Goal: Task Accomplishment & Management: Manage account settings

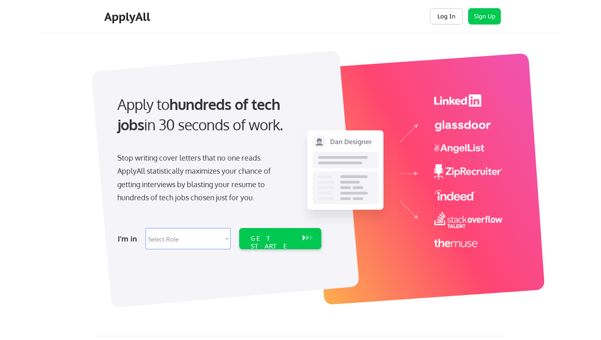
click at [444, 18] on button "Log In" at bounding box center [446, 16] width 33 height 16
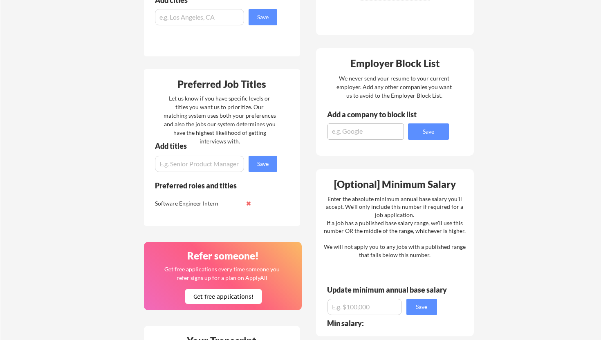
scroll to position [278, 0]
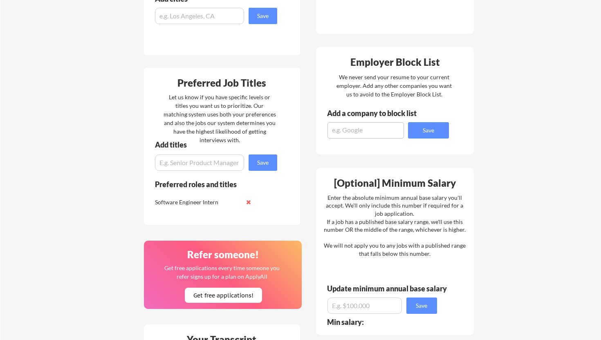
click at [246, 203] on button at bounding box center [249, 202] width 6 height 6
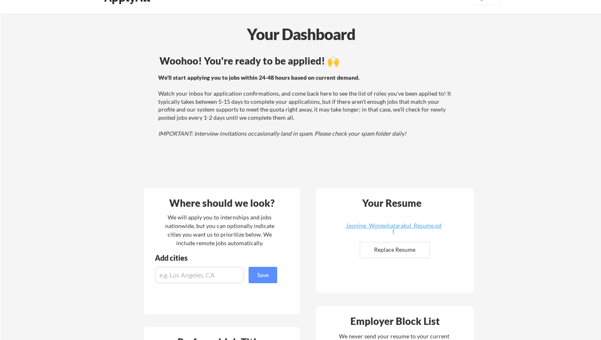
scroll to position [0, 0]
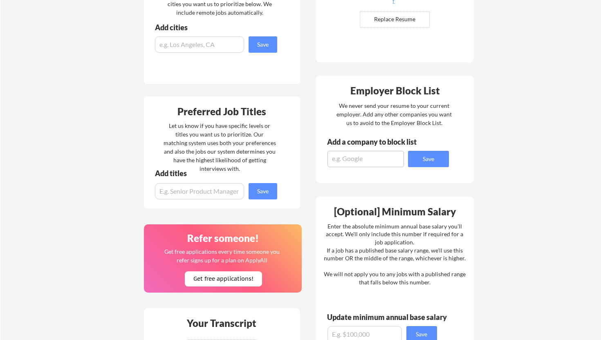
scroll to position [252, 0]
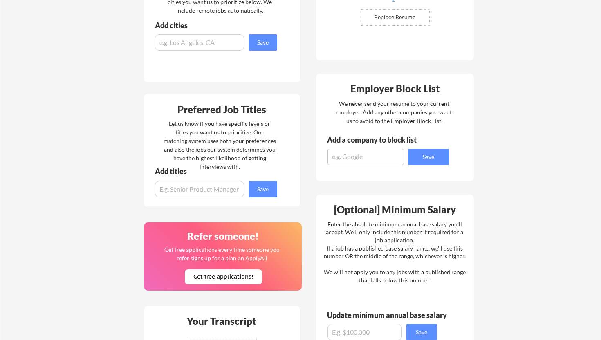
click at [337, 157] on textarea at bounding box center [366, 157] width 76 height 16
click at [307, 184] on div "Where should we look? We will apply you to internships and jobs nationwide, but…" at bounding box center [309, 214] width 344 height 532
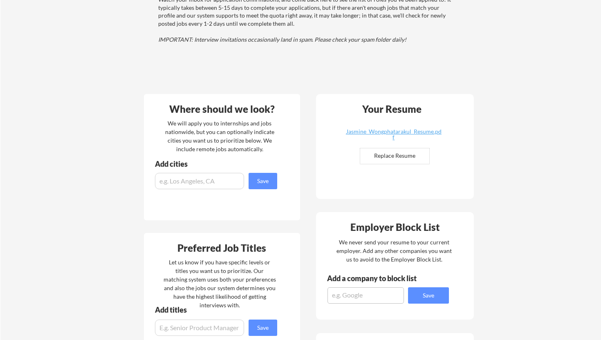
scroll to position [23, 0]
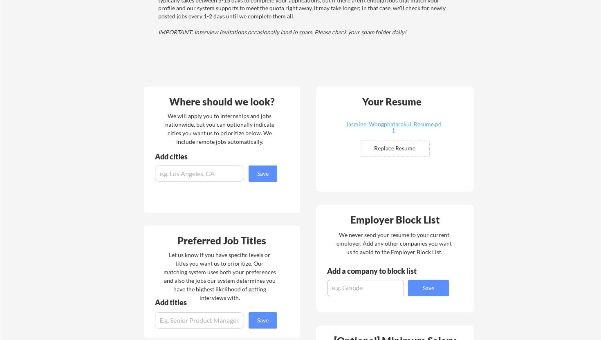
scroll to position [174, 0]
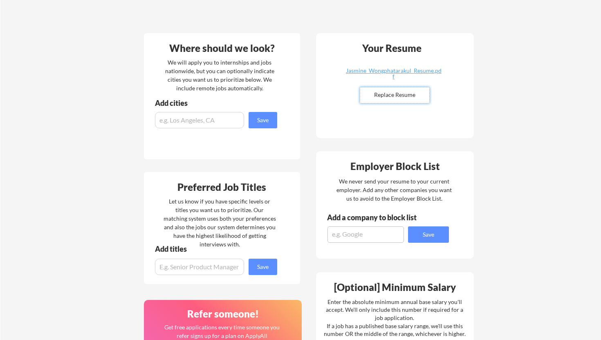
click at [390, 92] on input "file" at bounding box center [394, 96] width 69 height 16
click at [331, 155] on div "Employer Block List We never send your resume to your current employer. Add any…" at bounding box center [395, 205] width 158 height 108
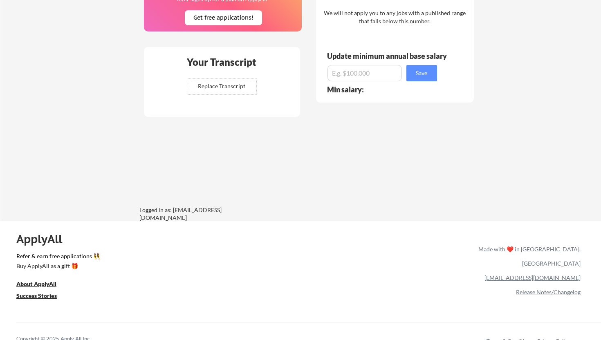
scroll to position [523, 0]
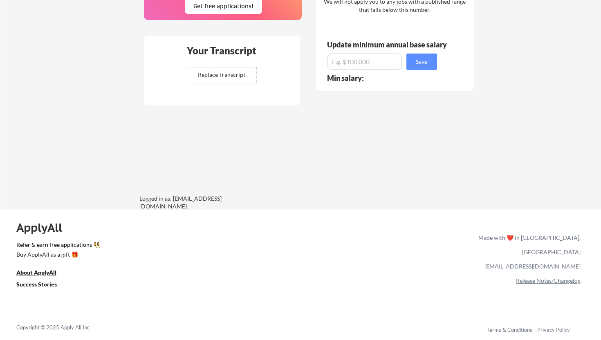
click at [535, 277] on link "Release Notes/Changelog" at bounding box center [548, 280] width 65 height 7
click at [543, 332] on link "Privacy Policy" at bounding box center [553, 330] width 33 height 7
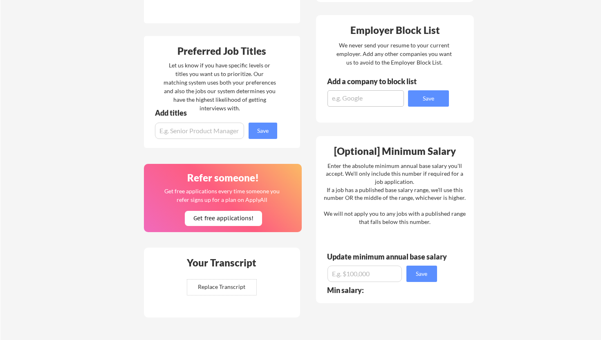
scroll to position [0, 0]
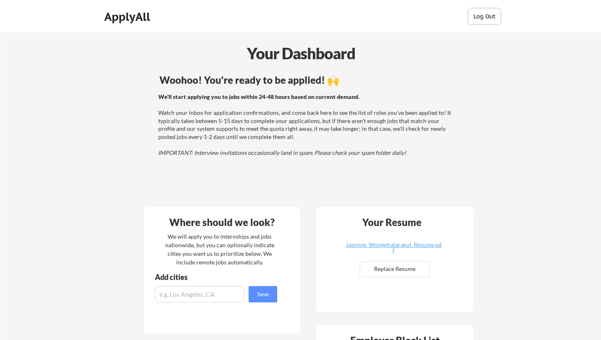
click at [480, 8] on button "Log Out" at bounding box center [484, 16] width 33 height 16
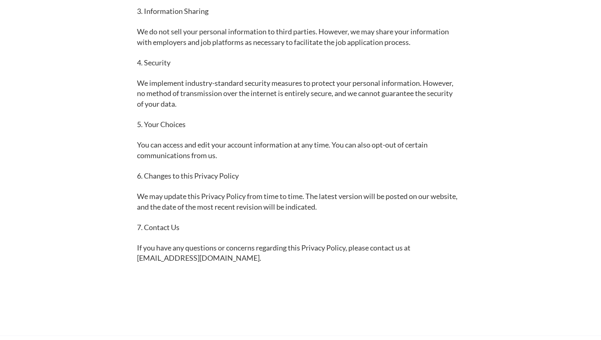
scroll to position [312, 0]
